Goal: Transaction & Acquisition: Purchase product/service

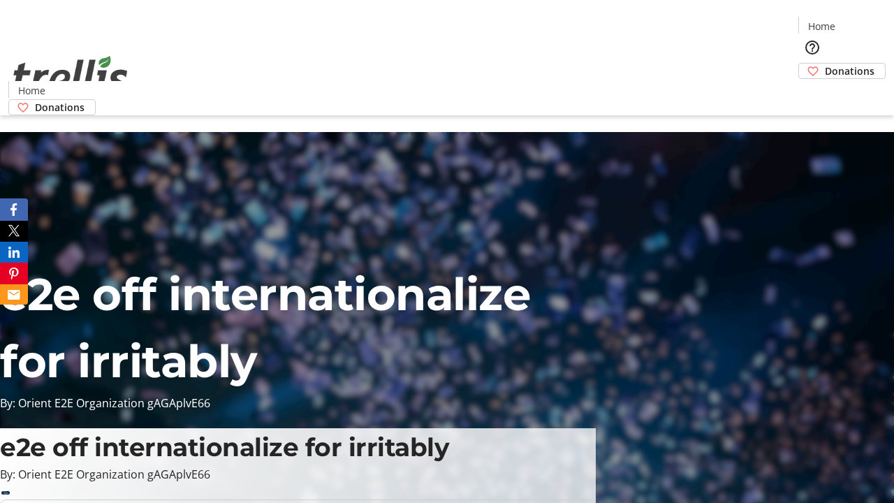
click at [825, 64] on span "Donations" at bounding box center [850, 71] width 50 height 15
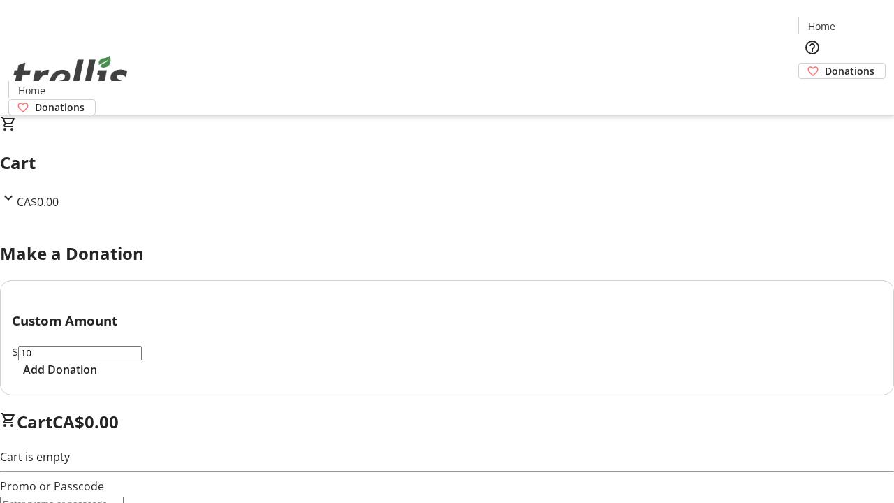
click at [97, 378] on span "Add Donation" at bounding box center [60, 369] width 74 height 17
select select "CA"
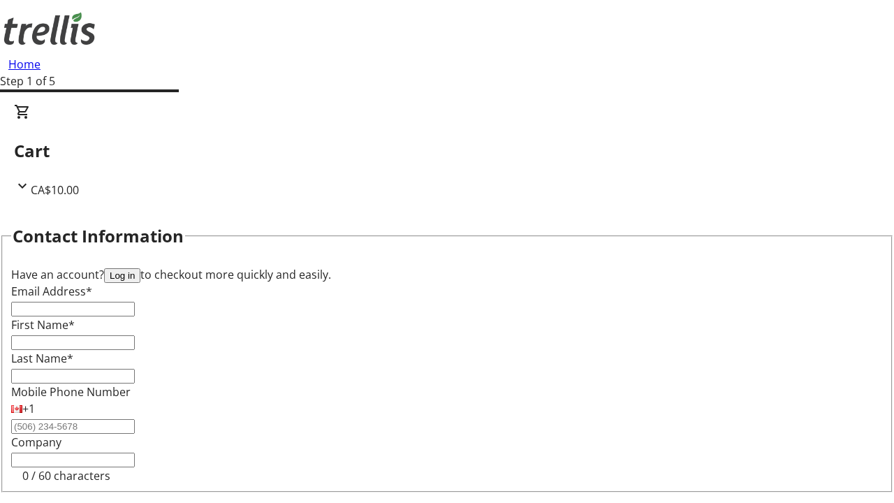
click at [140, 268] on button "Log in" at bounding box center [122, 275] width 36 height 15
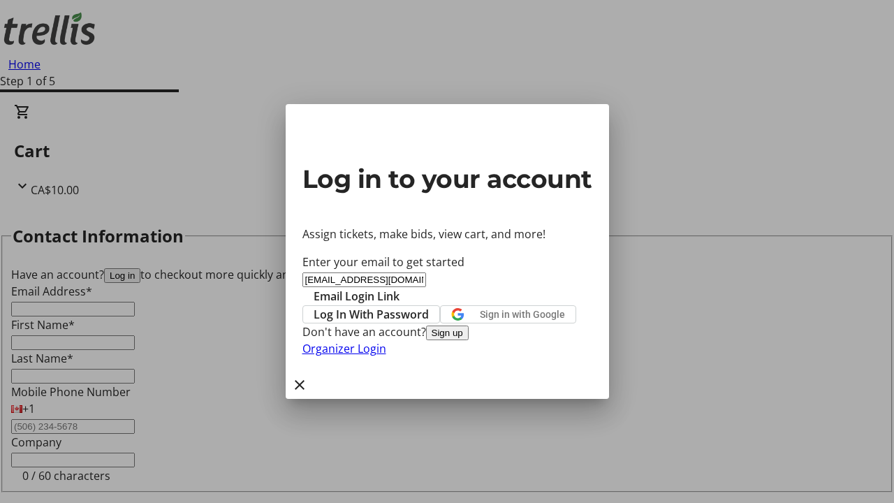
type input "[EMAIL_ADDRESS][DOMAIN_NAME]"
click at [399, 288] on span "Email Login Link" at bounding box center [357, 296] width 86 height 17
